Goal: Information Seeking & Learning: Check status

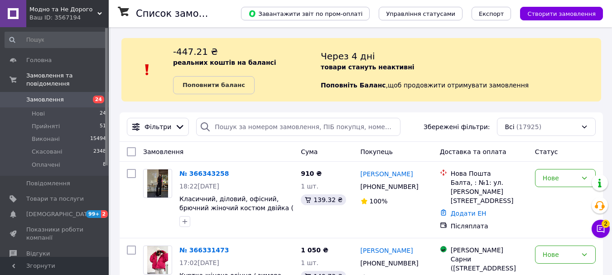
click at [604, 226] on span "2" at bounding box center [606, 222] width 8 height 8
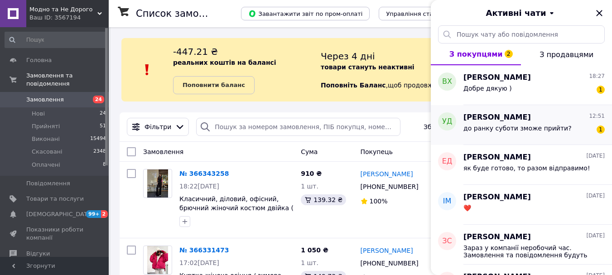
click at [515, 132] on div "до ранку суботи зможе прийти?" at bounding box center [518, 131] width 108 height 13
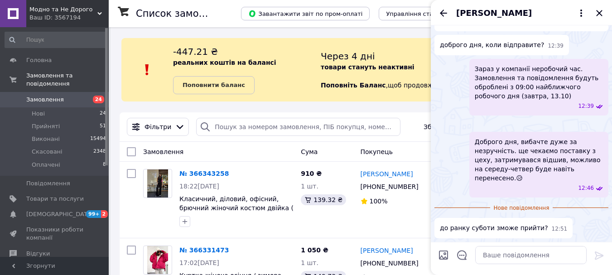
scroll to position [269, 0]
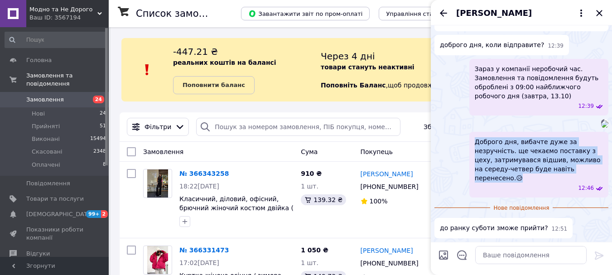
drag, startPoint x: 475, startPoint y: 152, endPoint x: 547, endPoint y: 179, distance: 76.8
click at [547, 179] on span "Доброго дня, вибачте дуже за незручність. ще чекаємо поставку з цеху, затримува…" at bounding box center [539, 159] width 128 height 45
copy span "Доброго дня, вибачте дуже за незручність. ще чекаємо поставку з цеху, затримува…"
click at [513, 254] on textarea at bounding box center [531, 255] width 112 height 18
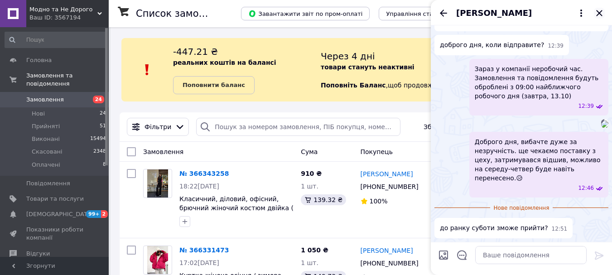
click at [599, 12] on icon "Закрити" at bounding box center [599, 13] width 6 height 6
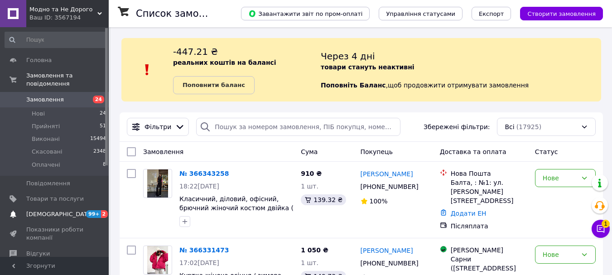
click at [50, 210] on span "[DEMOGRAPHIC_DATA]" at bounding box center [59, 214] width 67 height 8
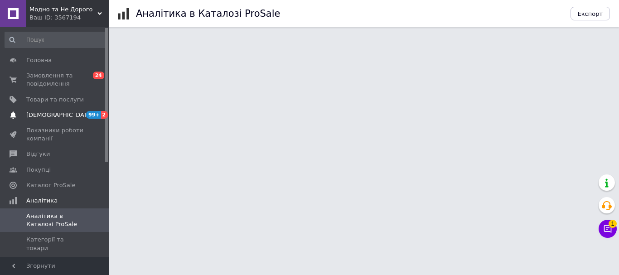
click at [48, 119] on span "[DEMOGRAPHIC_DATA]" at bounding box center [59, 115] width 67 height 8
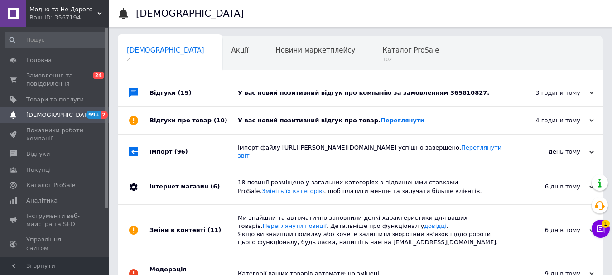
click at [588, 117] on div "4 години тому" at bounding box center [549, 120] width 91 height 8
click at [592, 121] on icon at bounding box center [592, 120] width 5 height 5
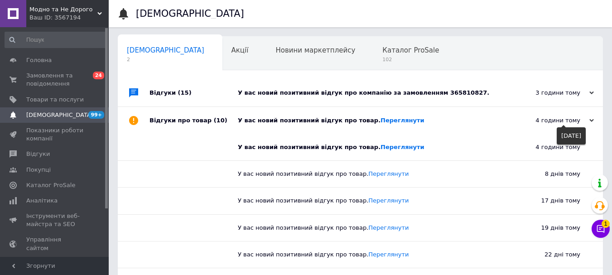
click at [589, 121] on div "4 години тому" at bounding box center [549, 120] width 91 height 8
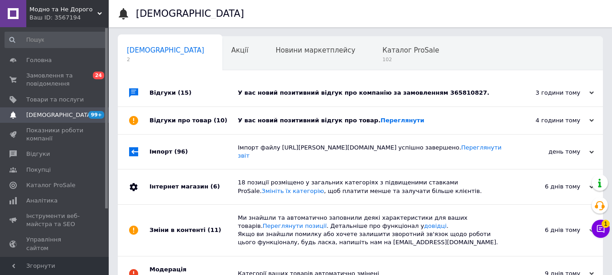
click at [591, 94] on use at bounding box center [592, 93] width 5 height 3
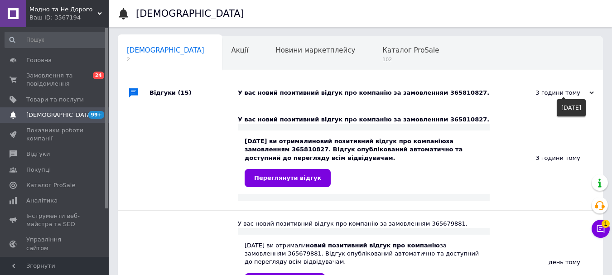
click at [591, 94] on use at bounding box center [592, 93] width 5 height 3
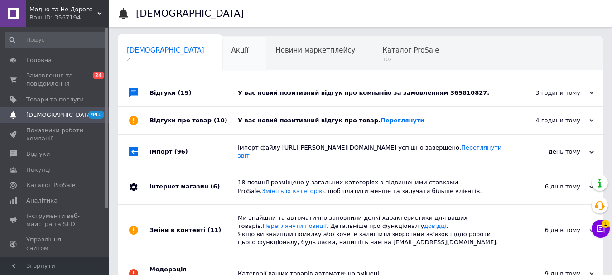
click at [232, 50] on span "Акції" at bounding box center [240, 50] width 17 height 8
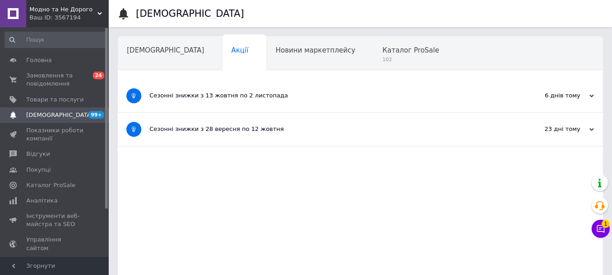
click at [49, 42] on input at bounding box center [56, 40] width 102 height 16
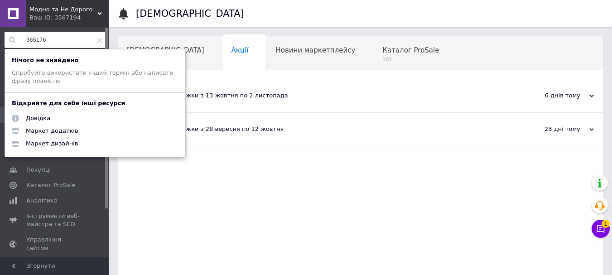
drag, startPoint x: 61, startPoint y: 44, endPoint x: 24, endPoint y: 39, distance: 36.6
click at [24, 39] on input "365176" at bounding box center [56, 40] width 102 height 16
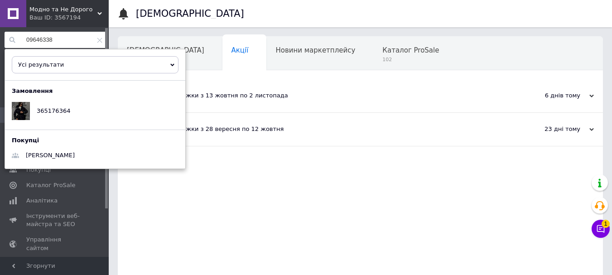
type input "09646338"
click at [99, 42] on icon at bounding box center [99, 40] width 5 height 5
click at [99, 42] on input "09646338" at bounding box center [56, 40] width 102 height 16
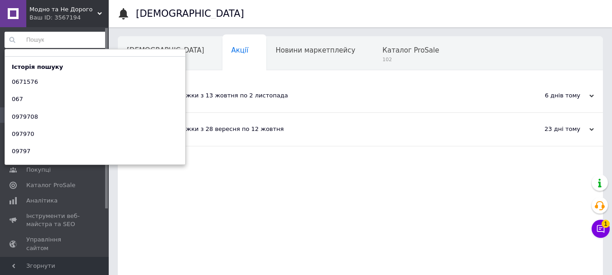
click at [81, 39] on input at bounding box center [56, 40] width 102 height 16
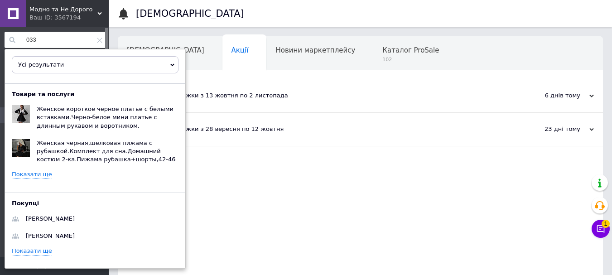
type input "033"
click at [33, 172] on link "Показати ще" at bounding box center [32, 174] width 40 height 9
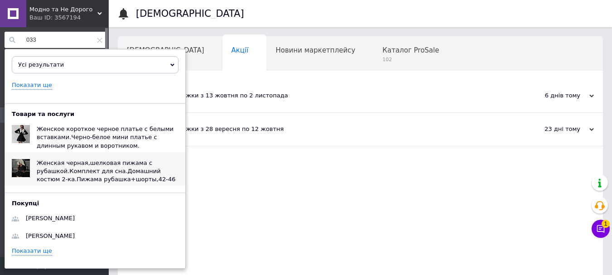
scroll to position [93, 0]
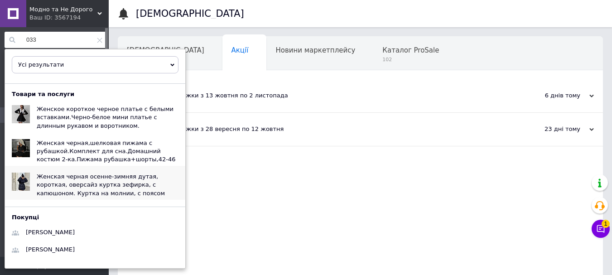
click at [48, 176] on span "Женская черная осенне-зимняя дутая, короткая, оверсайз куртка зефирка, с капюшо…" at bounding box center [101, 184] width 128 height 23
